Goal: Find specific page/section: Find specific page/section

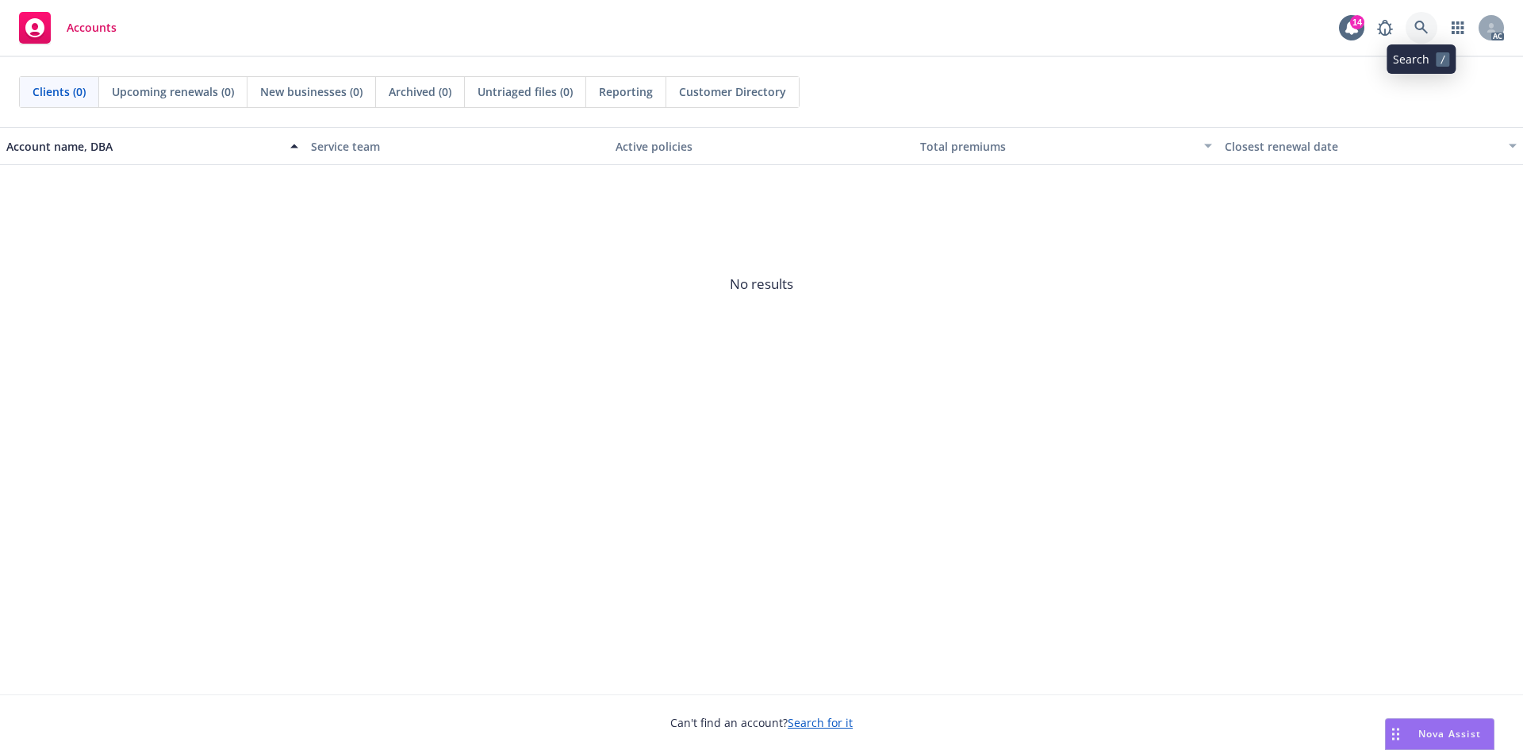
click at [1417, 36] on link at bounding box center [1422, 28] width 32 height 32
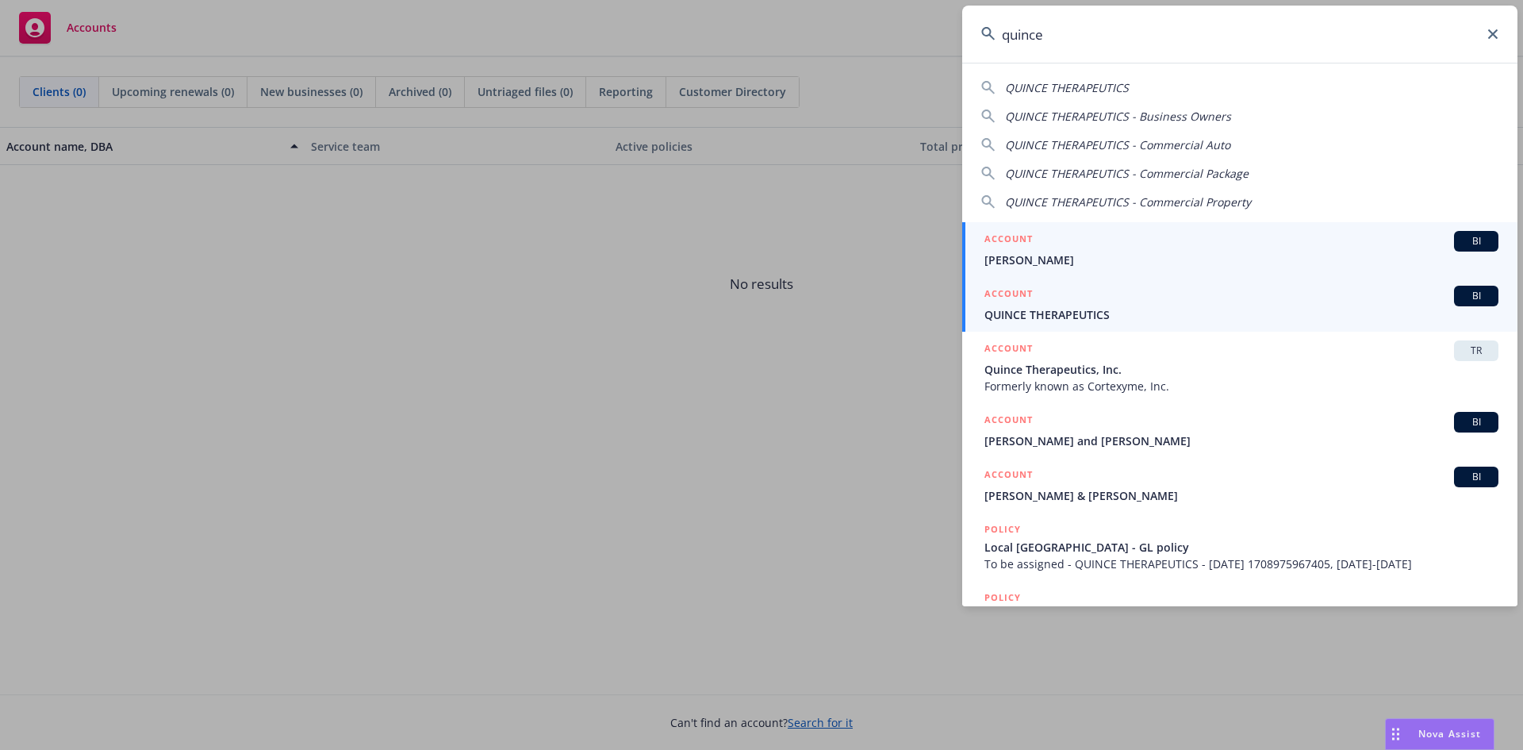
type input "quince"
click at [1044, 308] on span "QUINCE THERAPEUTICS" at bounding box center [1241, 314] width 514 height 17
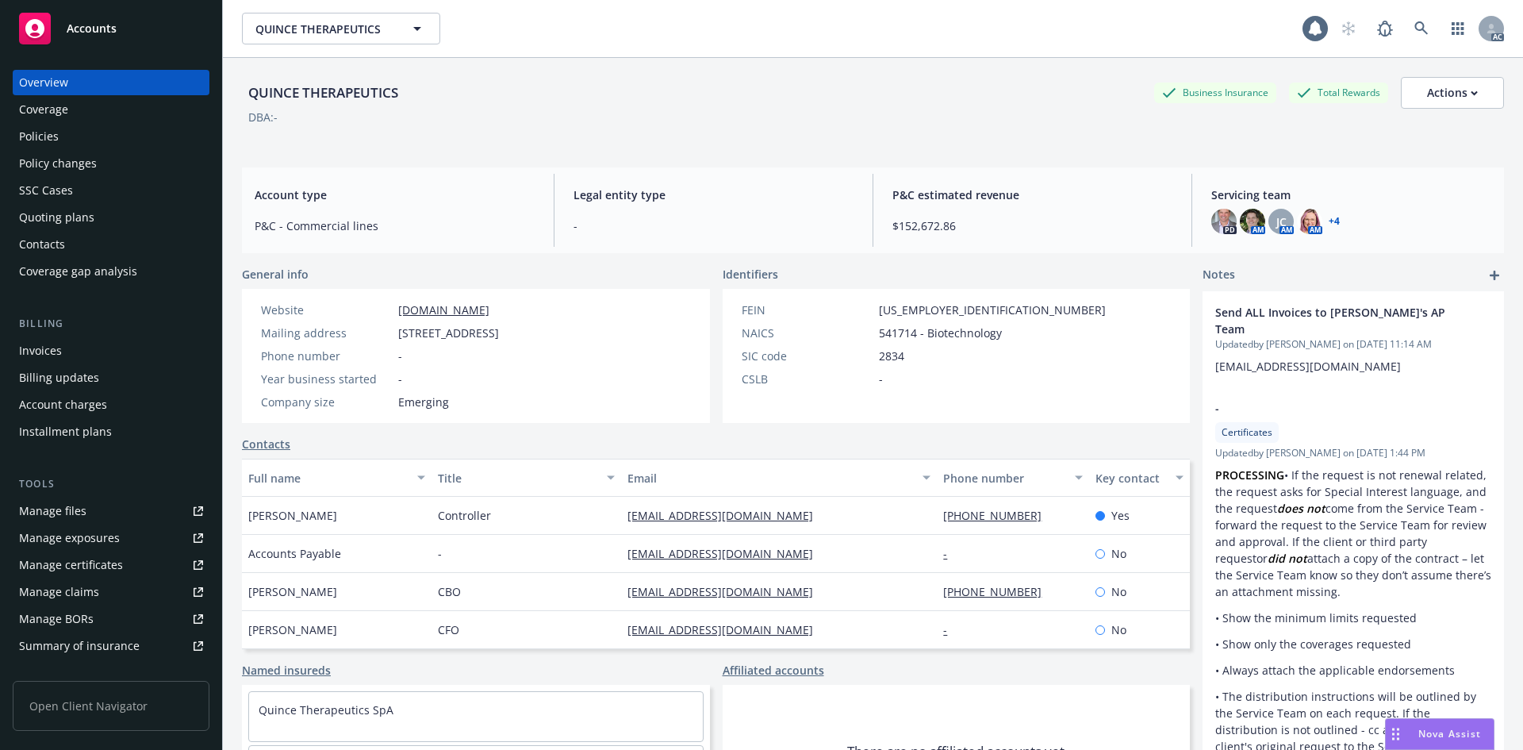
click at [61, 349] on div "Invoices" at bounding box center [111, 350] width 184 height 25
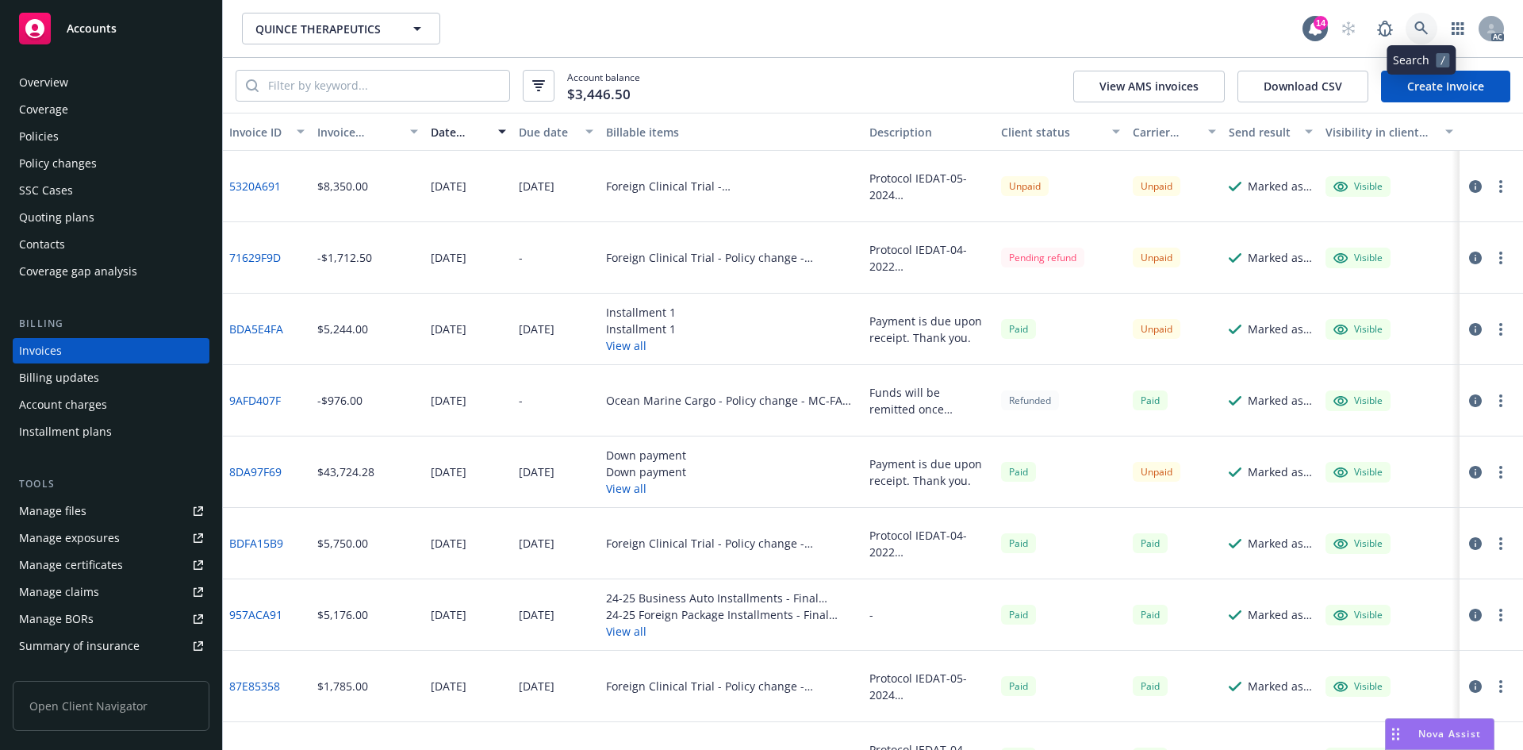
click at [1431, 34] on link at bounding box center [1422, 29] width 32 height 32
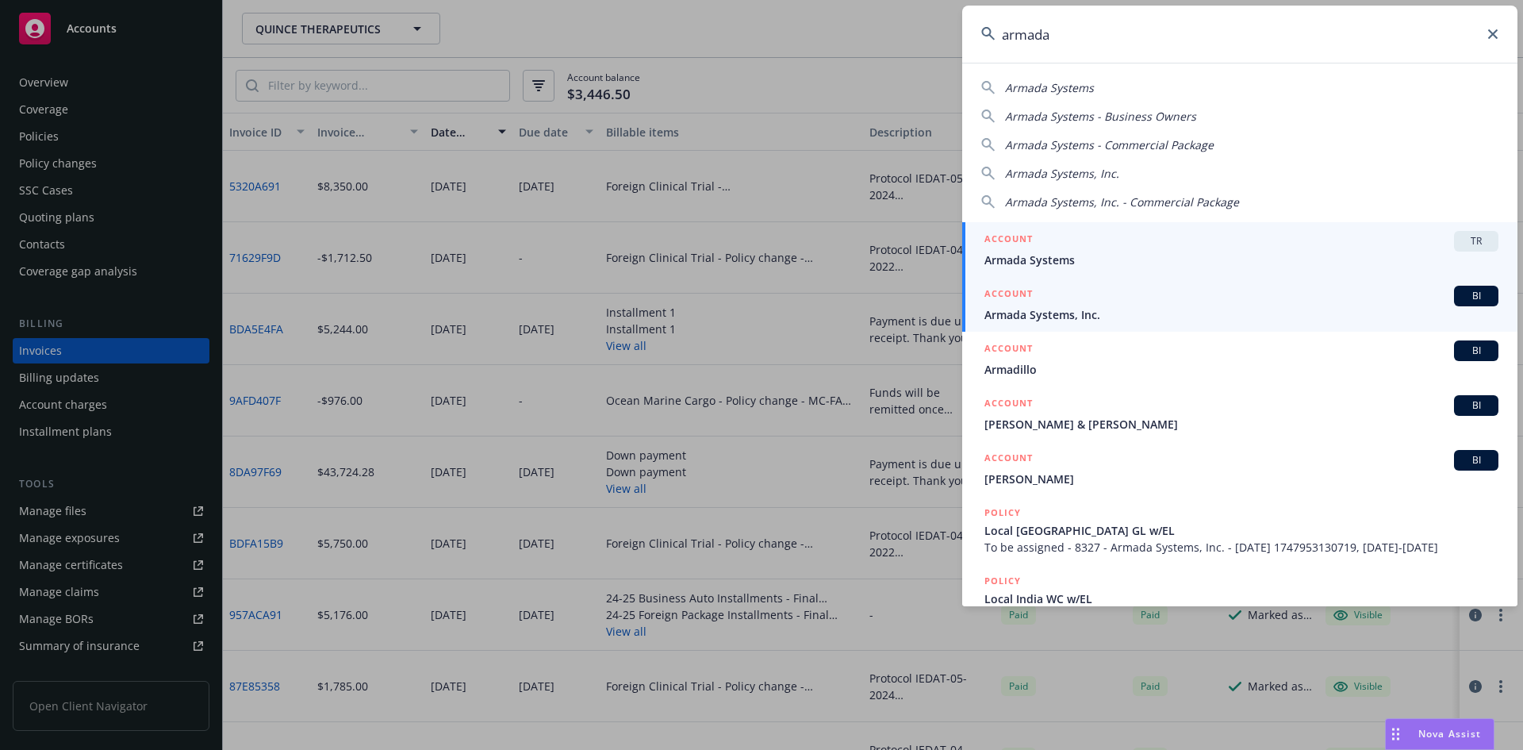
type input "armada"
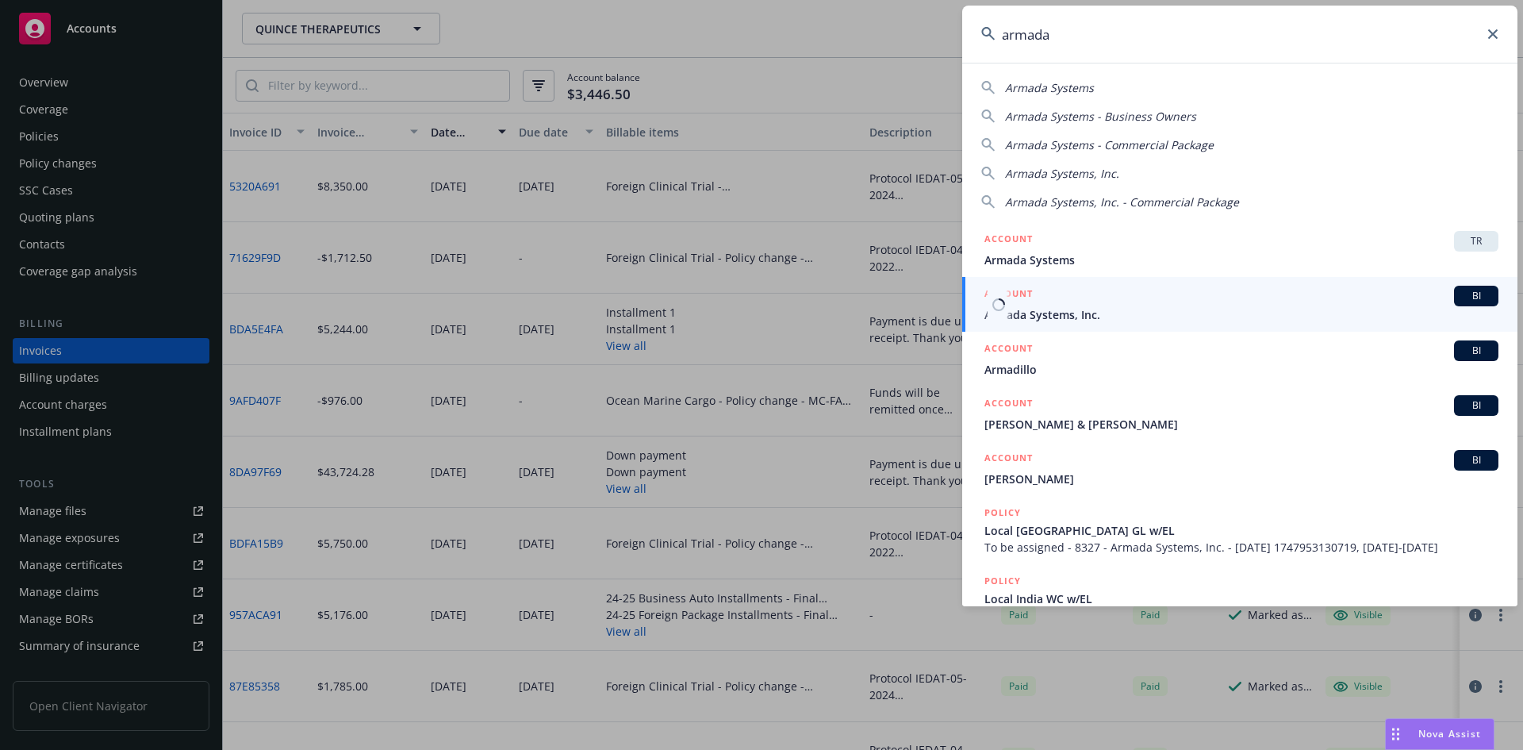
click at [1092, 318] on span "Armada Systems, Inc." at bounding box center [1241, 314] width 514 height 17
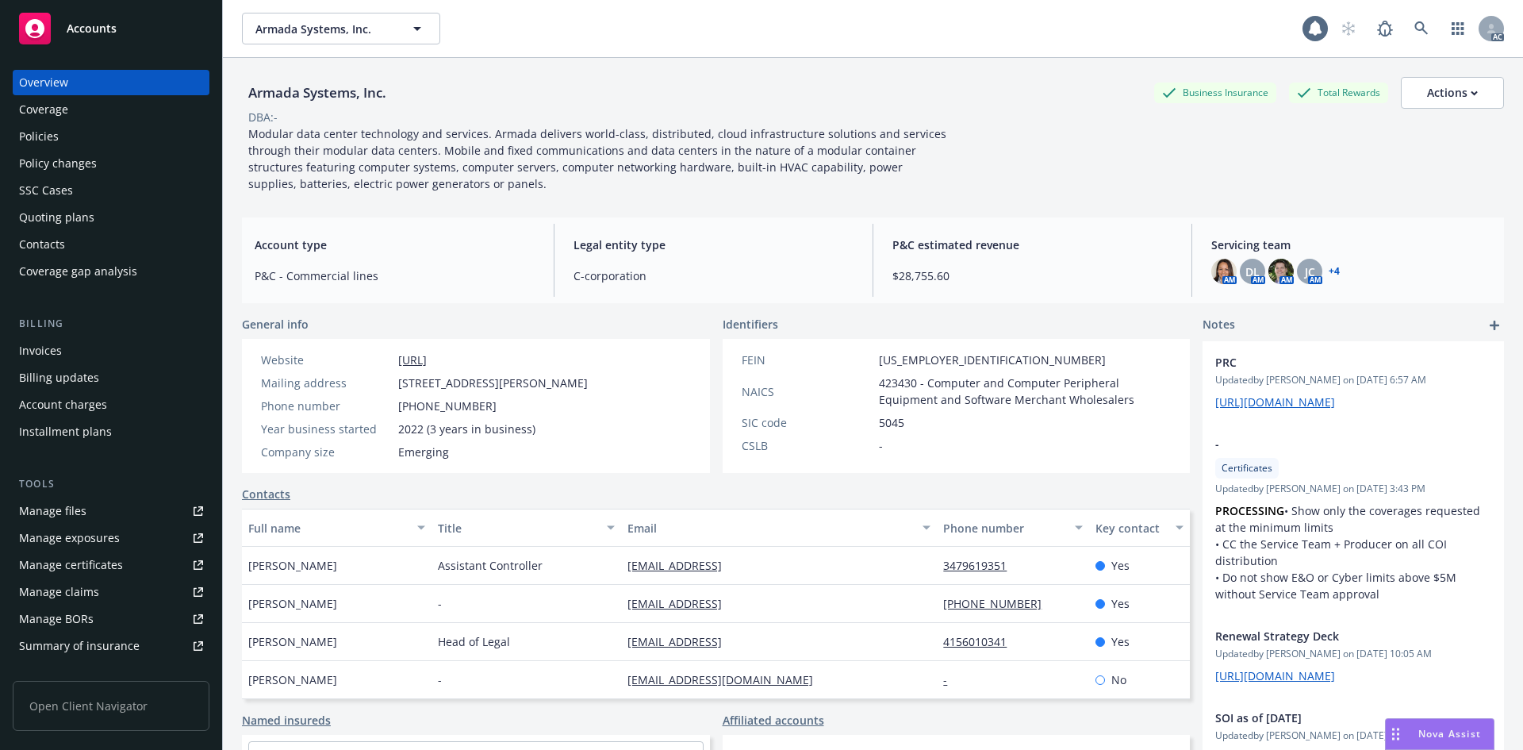
click at [116, 352] on div "Invoices" at bounding box center [111, 350] width 184 height 25
